Goal: Transaction & Acquisition: Purchase product/service

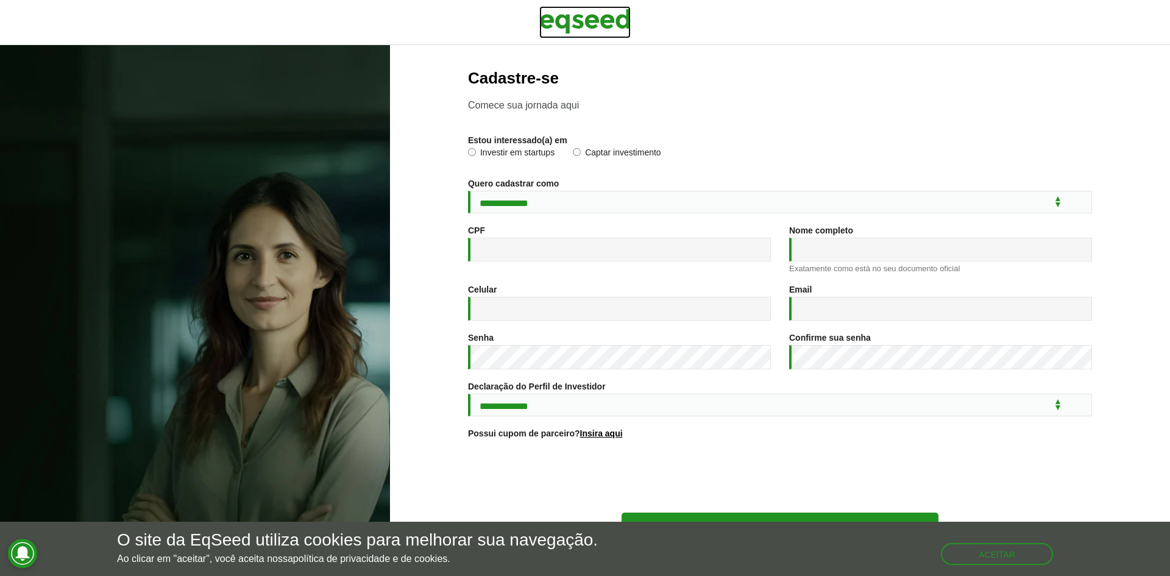
click at [605, 20] on img at bounding box center [584, 21] width 91 height 30
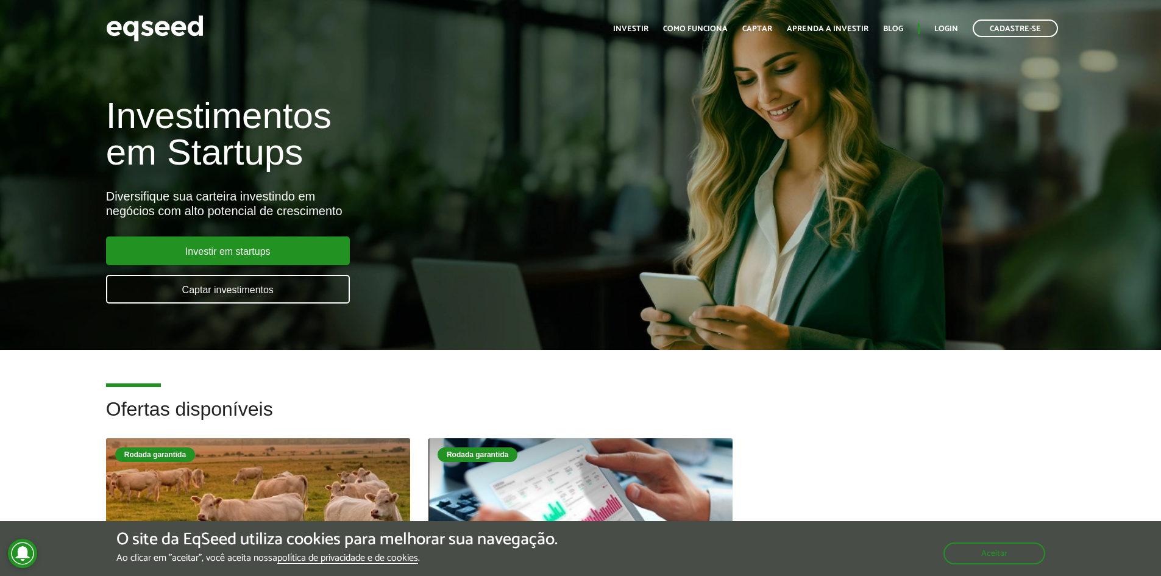
click at [934, 25] on ul "Início Investir Como funciona Captar Aprenda a investir Blog Login Cadastre-se" at bounding box center [835, 29] width 457 height 18
click at [943, 29] on link "Login" at bounding box center [946, 29] width 24 height 8
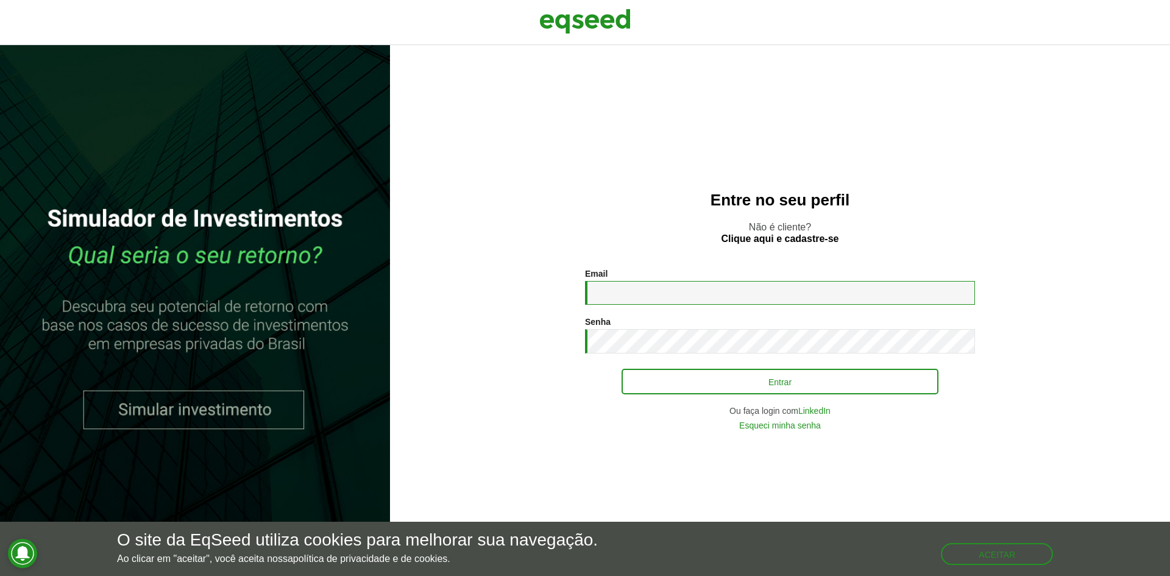
type input "**********"
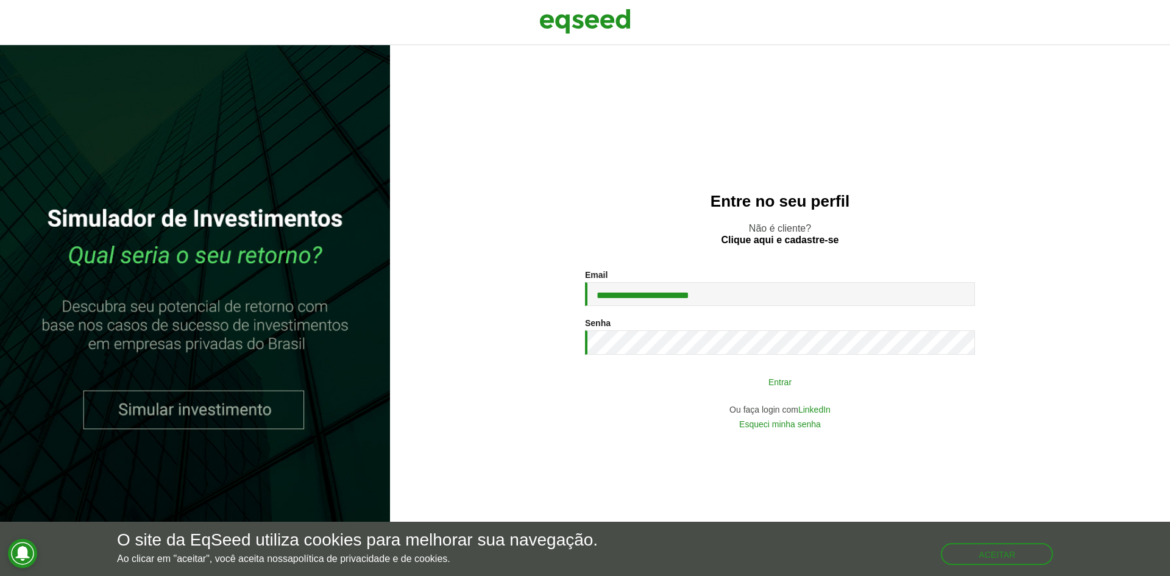
click at [776, 383] on button "Entrar" at bounding box center [780, 381] width 317 height 23
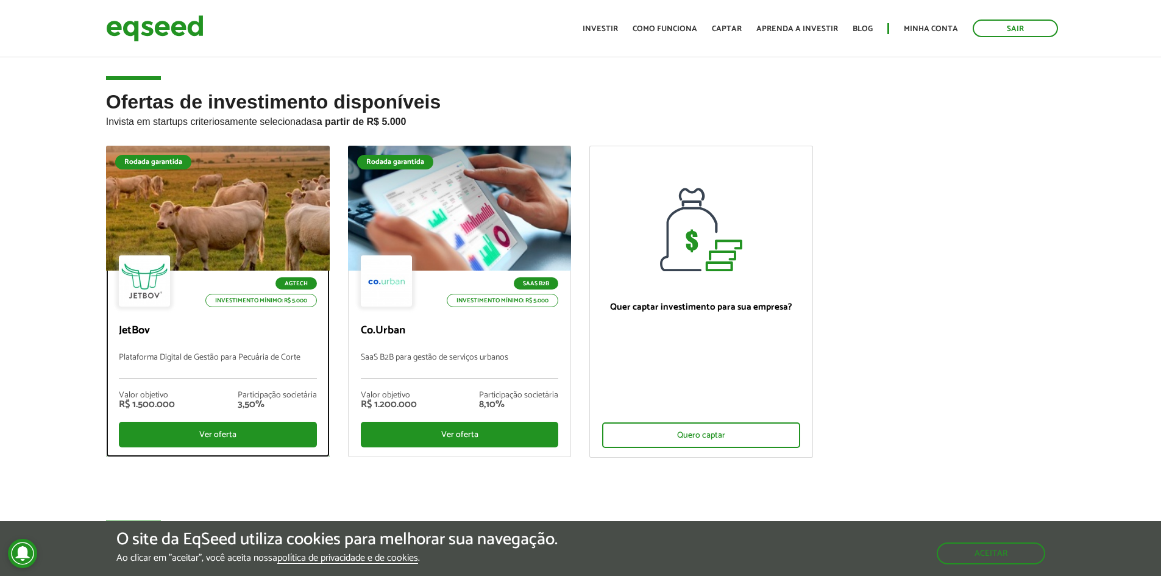
click at [201, 265] on div "Agtech Investimento mínimo: R$ 5.000" at bounding box center [218, 282] width 198 height 54
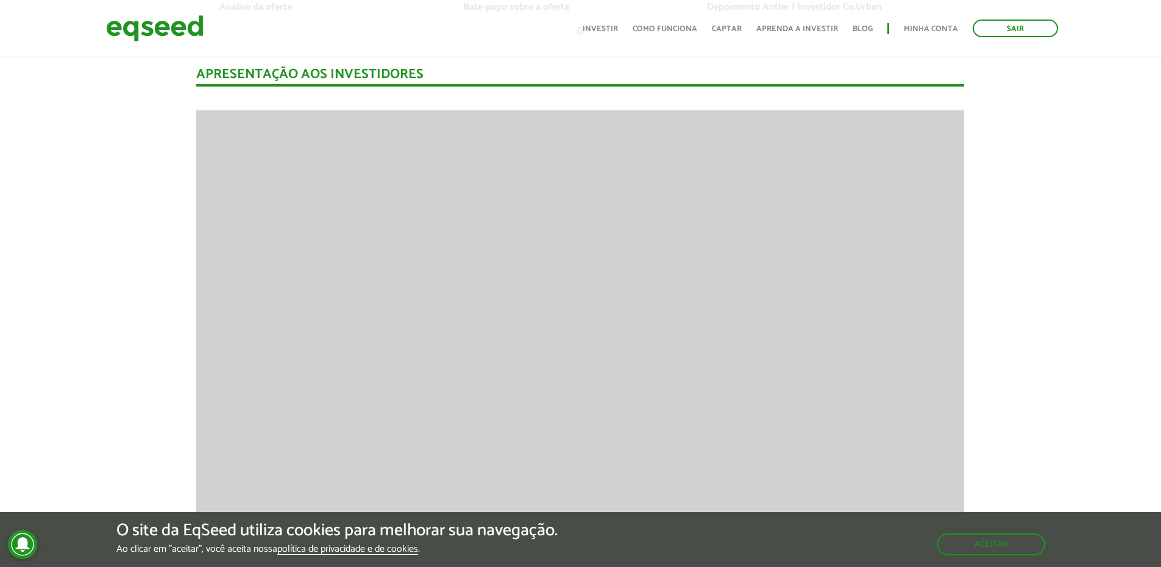
scroll to position [1097, 0]
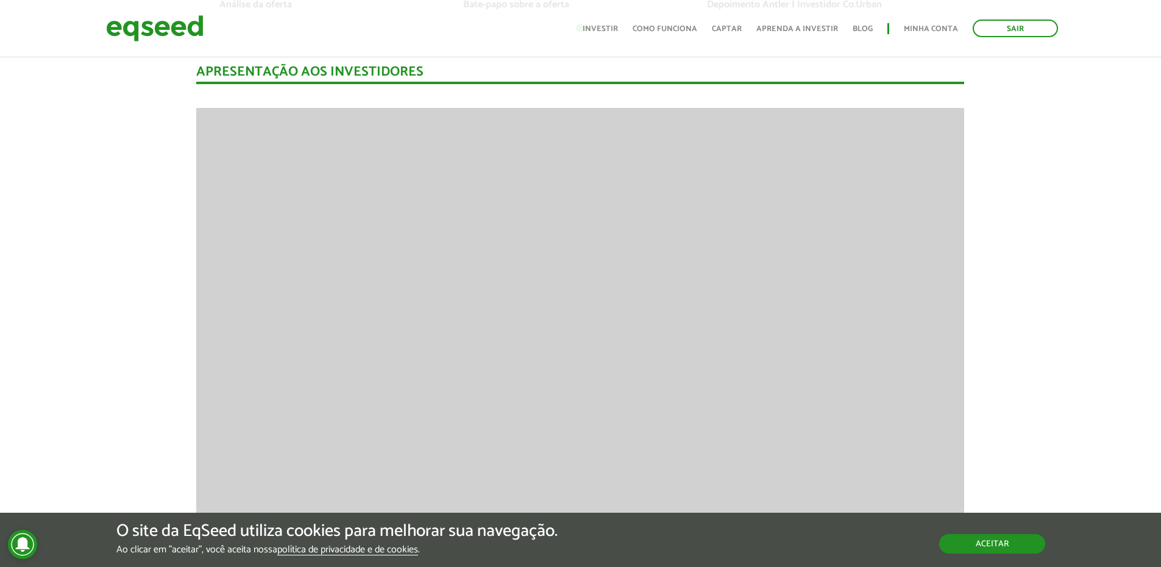
click at [1024, 544] on button "Aceitar" at bounding box center [992, 544] width 106 height 20
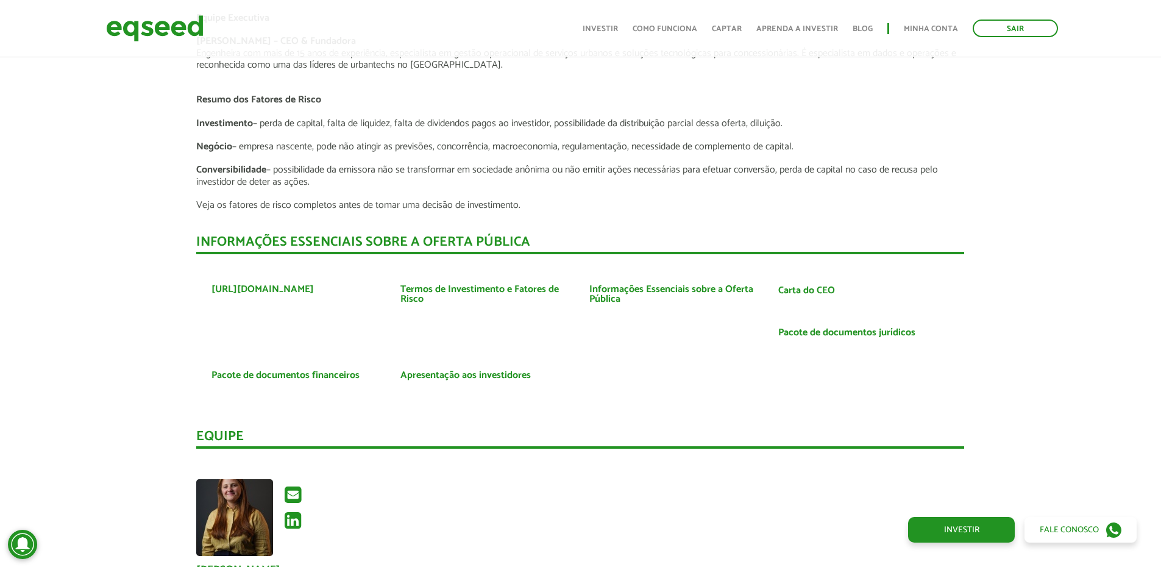
scroll to position [2194, 0]
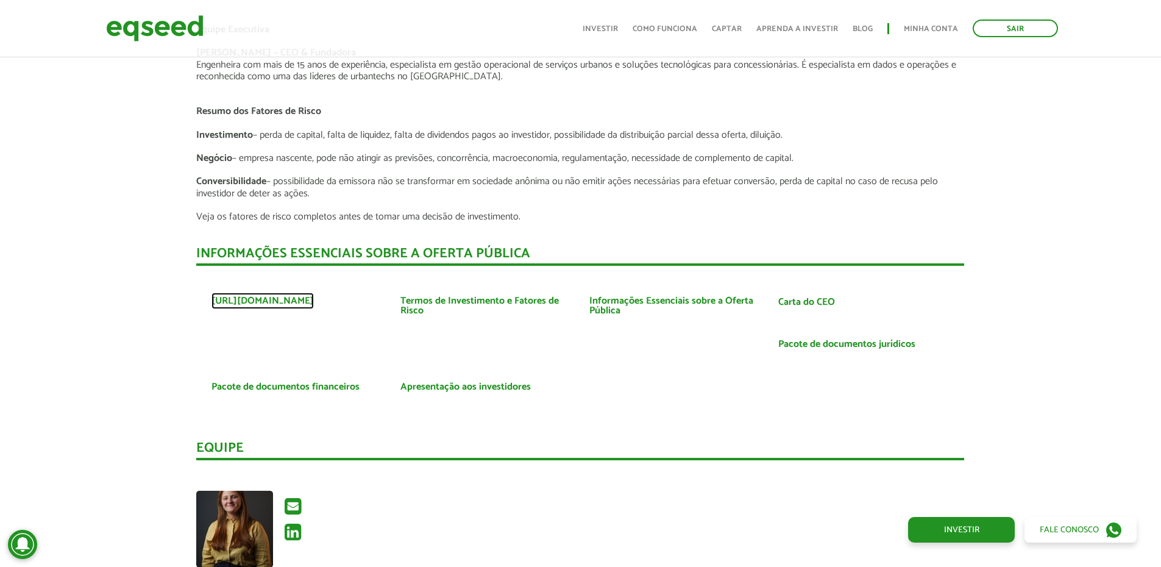
click at [282, 301] on link "https://www.courban.com.br/" at bounding box center [262, 301] width 102 height 10
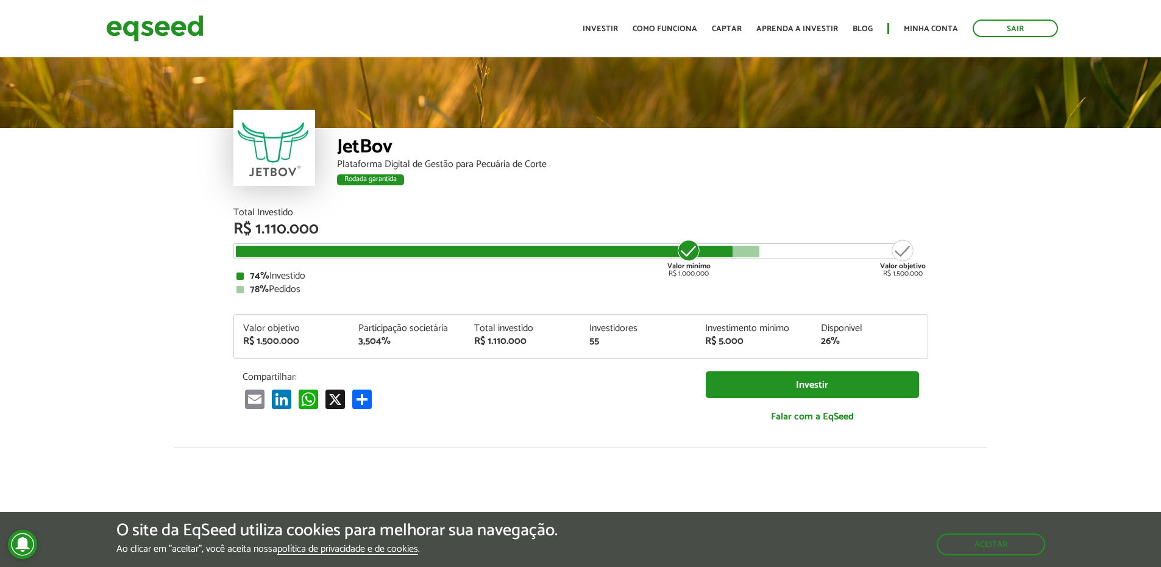
drag, startPoint x: 667, startPoint y: 266, endPoint x: 684, endPoint y: 265, distance: 17.7
click at [684, 265] on div "Total Investido R$ 1.110.000 Valor mínimo R$ 1.000.000 Valor objetivo R$ 1.500.…" at bounding box center [580, 251] width 695 height 87
click at [689, 271] on div "Valor mínimo R$ 1.000.000" at bounding box center [689, 257] width 46 height 39
click at [121, 233] on article "JetBov Plataforma Digital de Gestão para Pecuária de Corte Rodada garantida Rod…" at bounding box center [580, 459] width 1161 height 809
drag, startPoint x: 474, startPoint y: 325, endPoint x: 522, endPoint y: 341, distance: 50.7
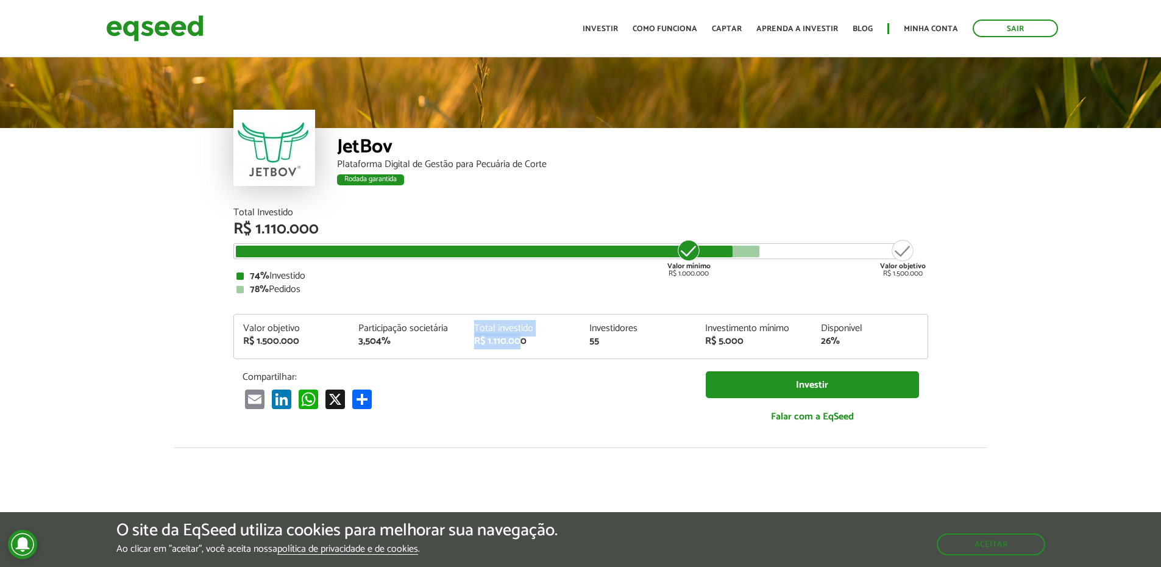
click at [522, 341] on div "Total investido R$ 1.110.000" at bounding box center [523, 335] width 116 height 23
drag, startPoint x: 619, startPoint y: 346, endPoint x: 594, endPoint y: 326, distance: 32.1
click at [594, 326] on div "Valor objetivo R$ 1.500.000 Participação societária 3,504% Total investido R$ 1…" at bounding box center [581, 341] width 694 height 35
click at [595, 326] on div "Investidores" at bounding box center [638, 329] width 98 height 10
drag, startPoint x: 752, startPoint y: 344, endPoint x: 702, endPoint y: 321, distance: 55.1
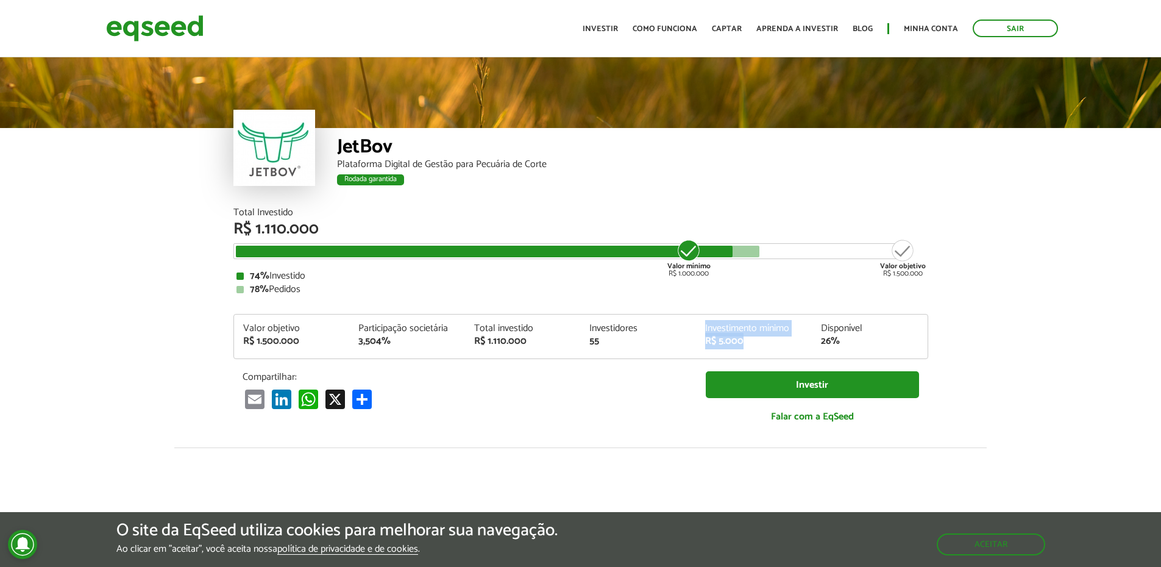
click at [702, 321] on div "Valor objetivo R$ 1.500.000 Participação societária 3,504% Total investido R$ 1…" at bounding box center [580, 336] width 695 height 45
drag, startPoint x: 841, startPoint y: 339, endPoint x: 821, endPoint y: 326, distance: 24.2
click at [821, 326] on div "Disponível 26%" at bounding box center [870, 335] width 116 height 23
click at [821, 326] on div "Disponível" at bounding box center [870, 329] width 98 height 10
click at [690, 257] on div "Valor mínimo R$ 1.000.000" at bounding box center [689, 257] width 46 height 39
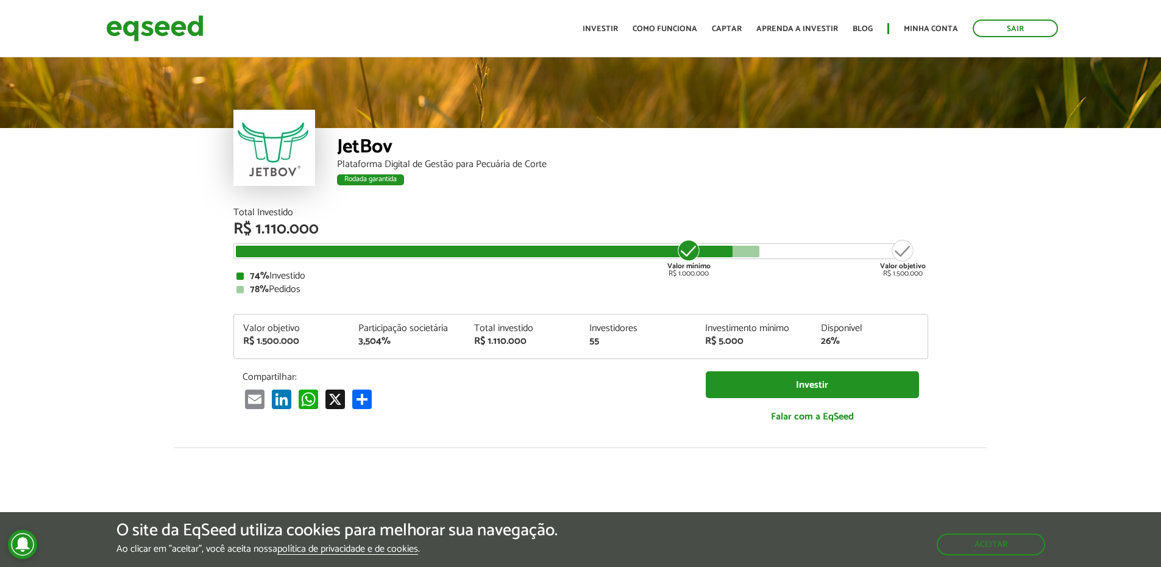
drag, startPoint x: 666, startPoint y: 269, endPoint x: 764, endPoint y: 269, distance: 98.7
click at [720, 271] on div "Total Investido R$ 1.110.000 Valor mínimo R$ 1.000.000 Valor objetivo R$ 1.500.…" at bounding box center [580, 251] width 695 height 87
click at [870, 268] on div "Total Investido R$ 1.110.000 Valor mínimo R$ 1.000.000 Valor objetivo R$ 1.500.…" at bounding box center [580, 251] width 695 height 87
drag, startPoint x: 917, startPoint y: 274, endPoint x: 923, endPoint y: 275, distance: 6.8
click at [923, 275] on div "Valor objetivo R$ 1.500.000" at bounding box center [903, 257] width 46 height 39
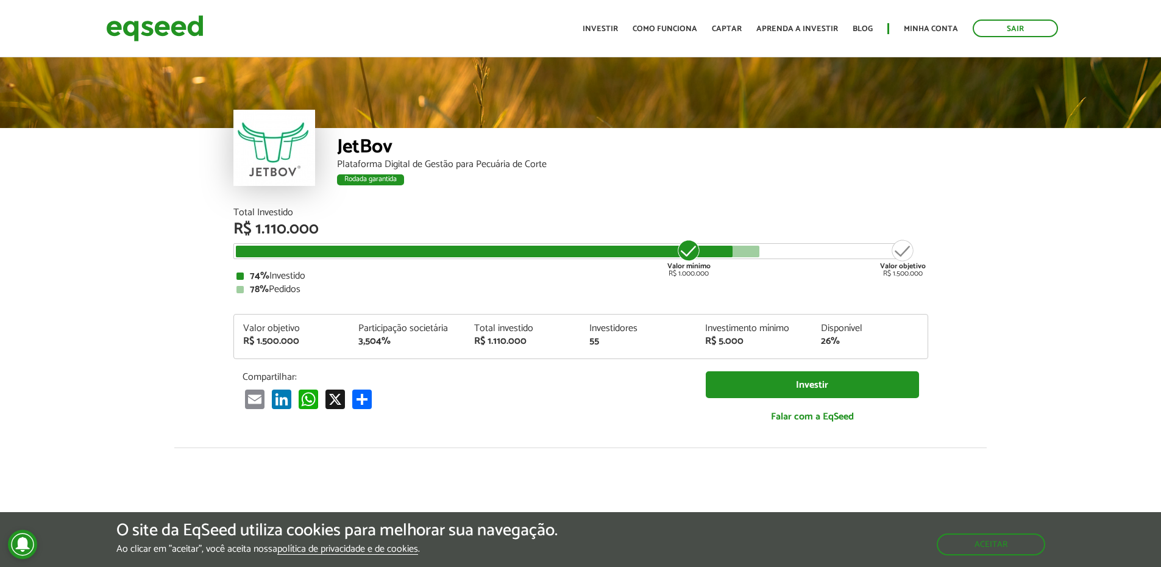
drag, startPoint x: 926, startPoint y: 277, endPoint x: 765, endPoint y: 293, distance: 161.6
click at [854, 269] on div "Total Investido R$ 1.110.000 Valor mínimo R$ 1.000.000 Valor objetivo R$ 1.500.…" at bounding box center [580, 251] width 695 height 87
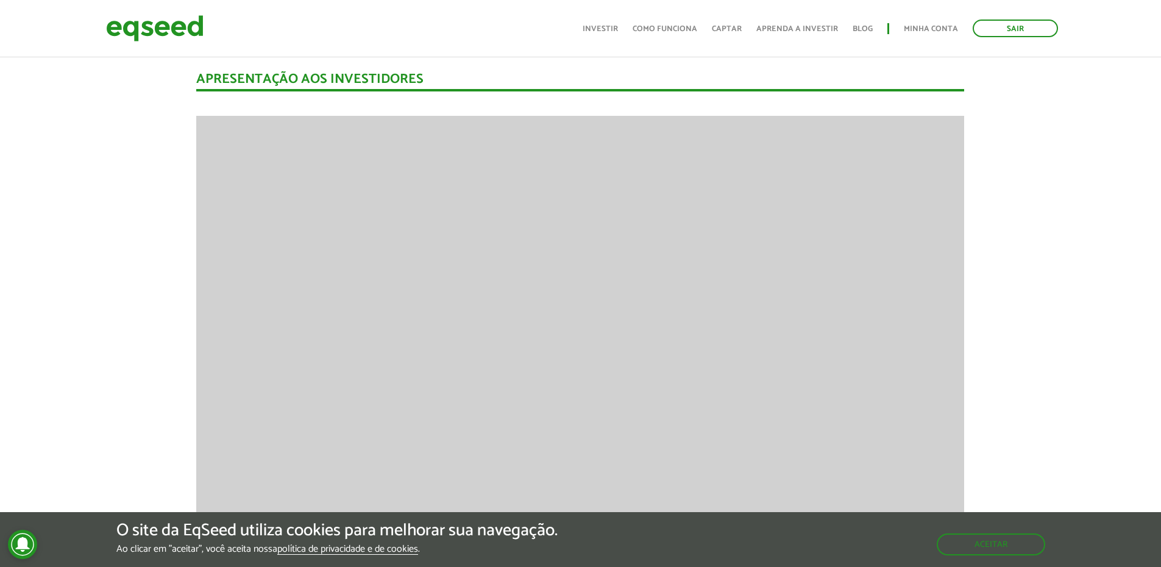
scroll to position [1585, 0]
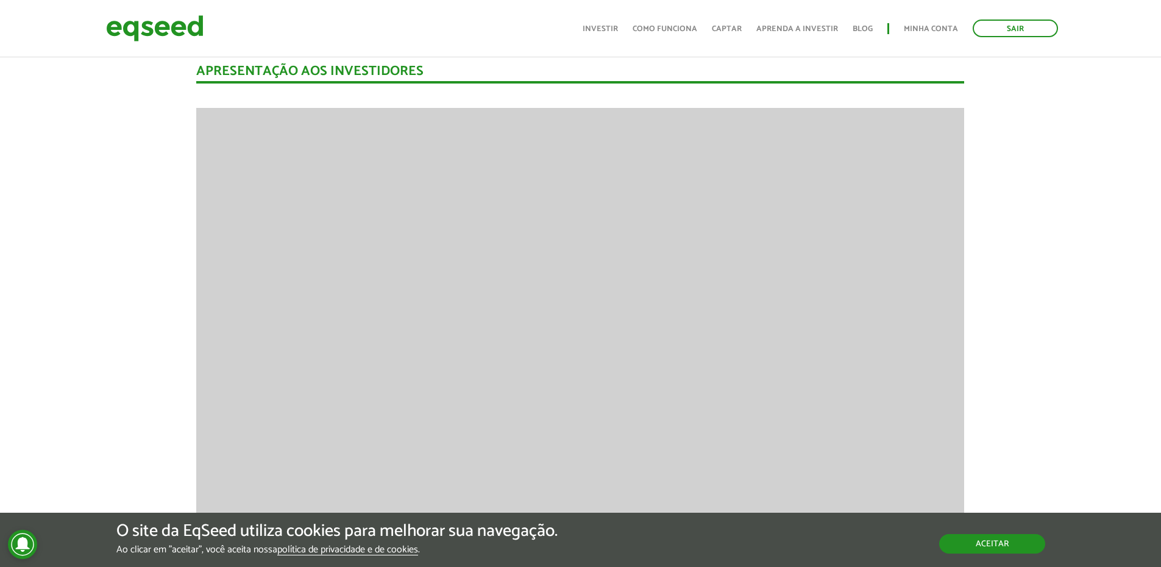
click at [978, 544] on button "Aceitar" at bounding box center [992, 544] width 106 height 20
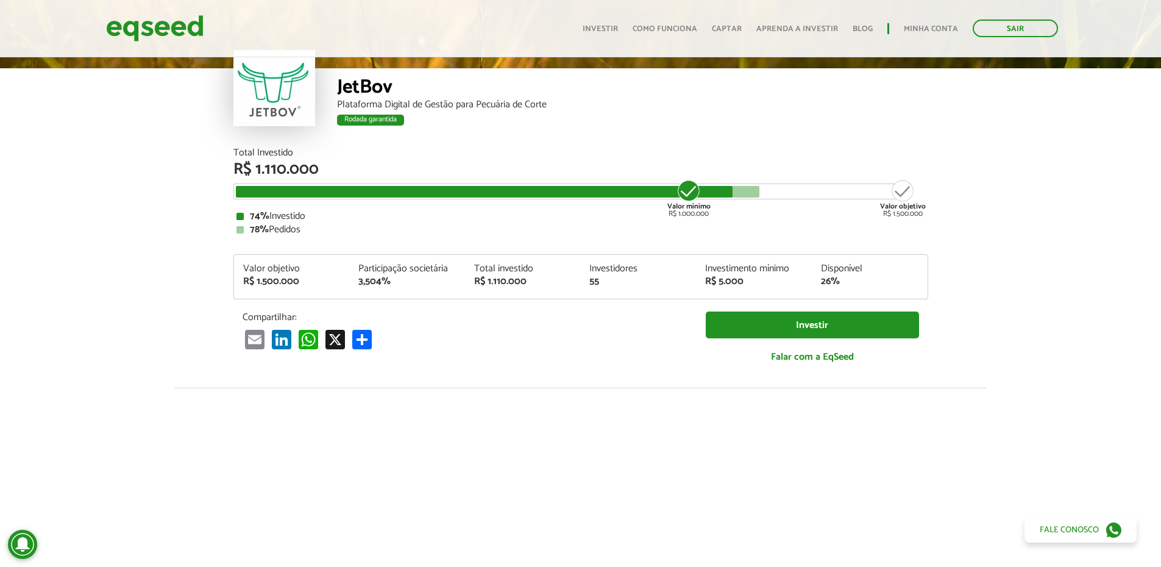
scroll to position [0, 0]
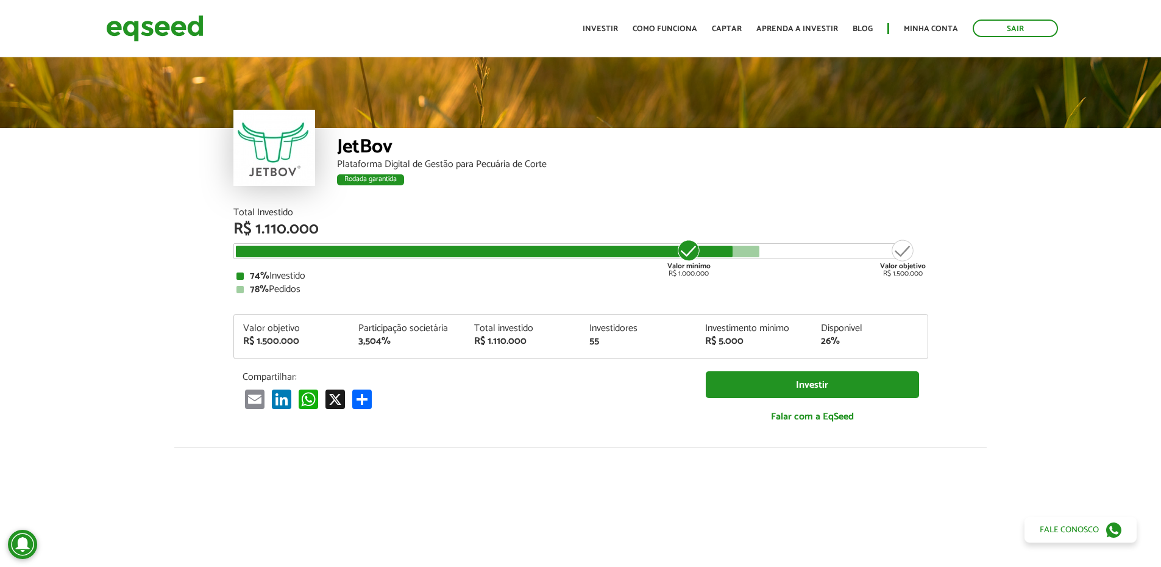
click at [578, 200] on div "JetBov Plataforma Digital de Gestão para Pecuária de Corte Rodada garantida" at bounding box center [632, 168] width 591 height 80
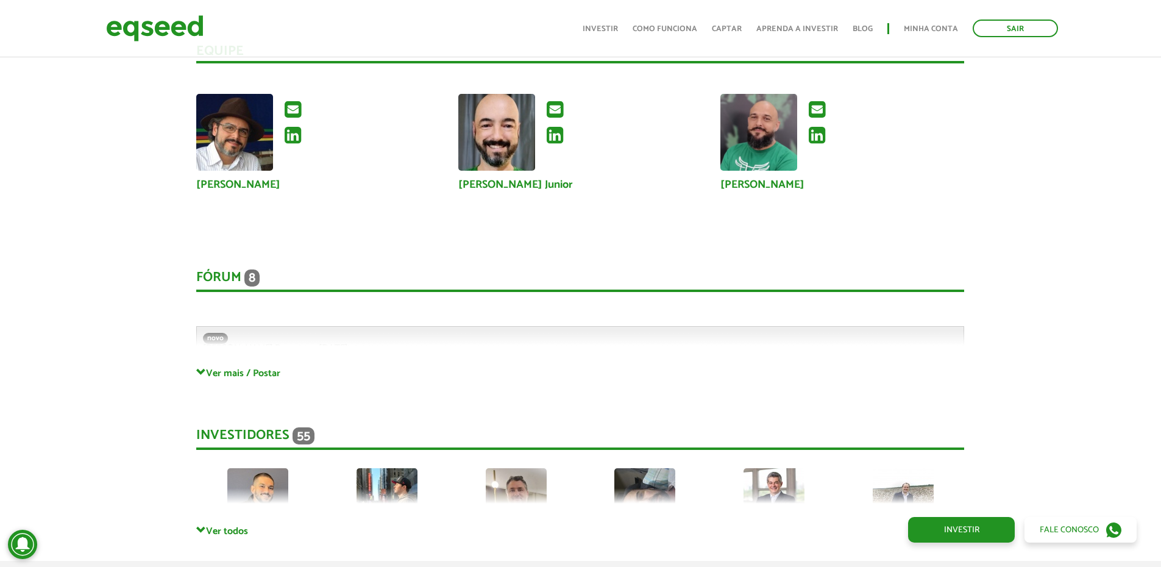
scroll to position [3181, 0]
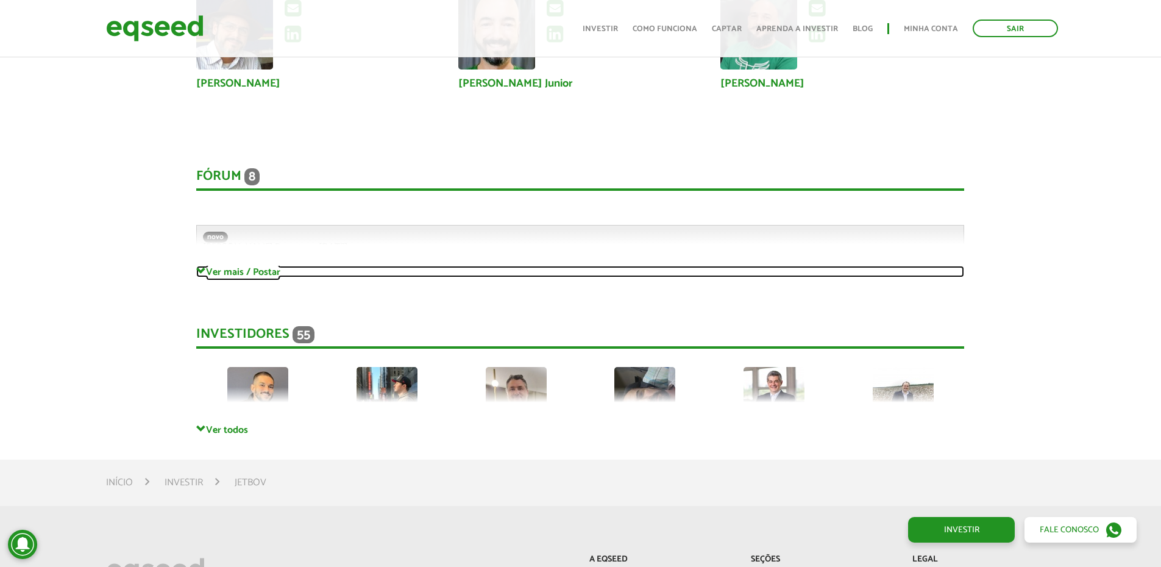
click at [231, 275] on link "Ver mais / Postar" at bounding box center [580, 272] width 768 height 12
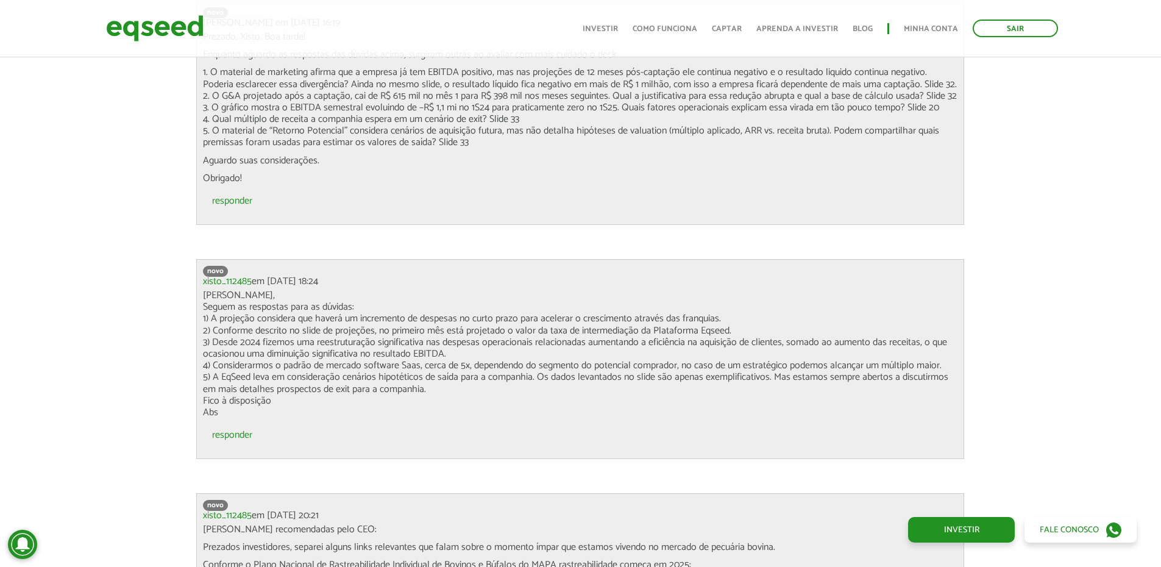
scroll to position [4887, 0]
